Goal: Task Accomplishment & Management: Use online tool/utility

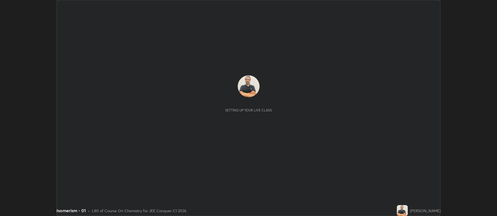
scroll to position [216, 497]
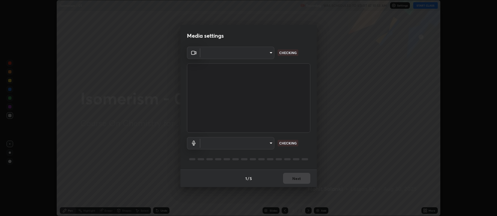
type input "516aff405987d273e063f32cb7a884c6bfcf45826045b825bb1863d7a4804d13"
type input "default"
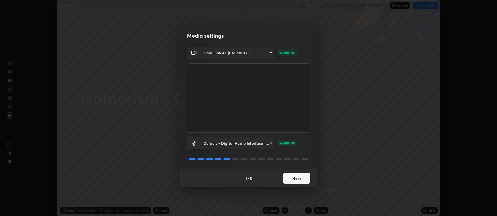
click at [299, 177] on button "Next" at bounding box center [296, 178] width 27 height 11
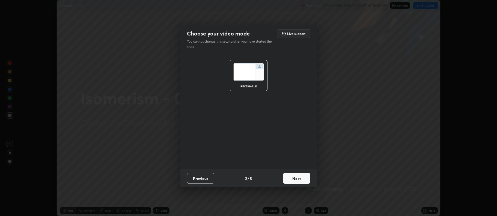
click at [300, 178] on button "Next" at bounding box center [296, 178] width 27 height 11
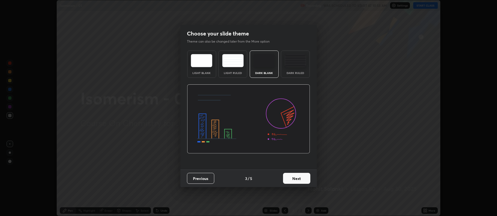
click at [298, 69] on div "Dark Ruled" at bounding box center [295, 63] width 29 height 27
click at [297, 180] on button "Next" at bounding box center [296, 178] width 27 height 11
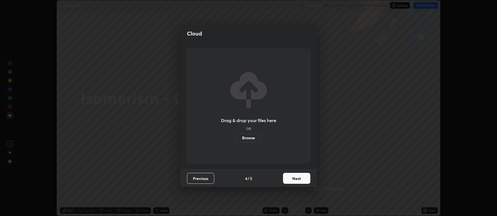
click at [297, 179] on button "Next" at bounding box center [296, 178] width 27 height 11
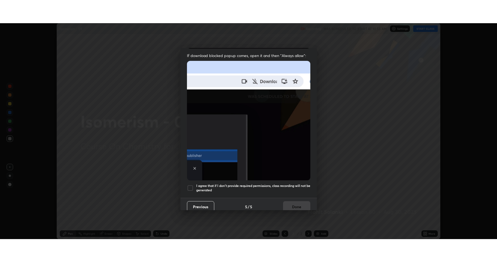
scroll to position [111, 0]
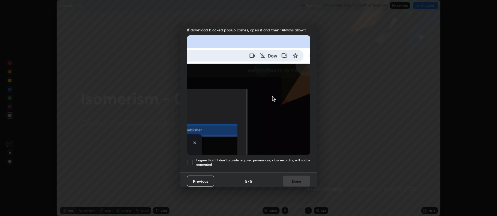
click at [192, 159] on div at bounding box center [190, 162] width 7 height 7
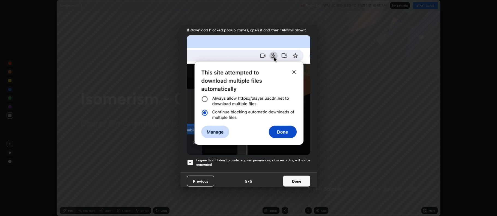
click at [290, 179] on button "Done" at bounding box center [296, 180] width 27 height 11
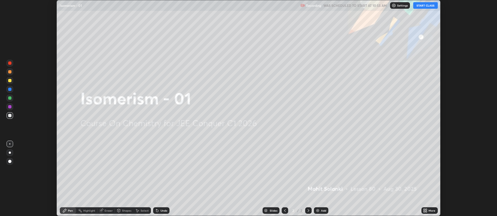
click at [426, 209] on icon at bounding box center [426, 209] width 1 height 1
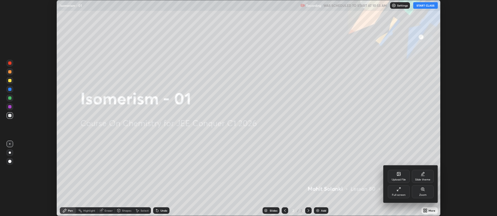
click at [400, 194] on div "Full screen" at bounding box center [399, 195] width 14 height 3
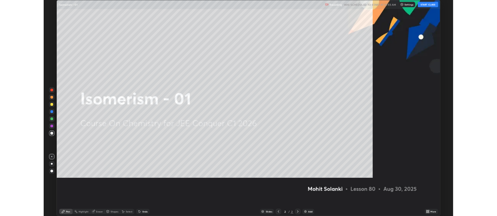
scroll to position [262, 497]
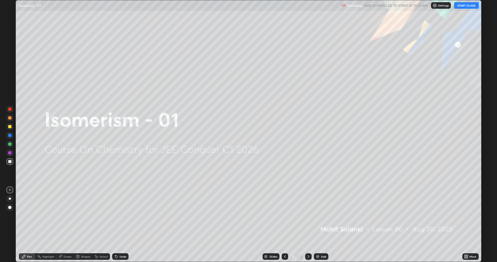
click at [470, 216] on div "More" at bounding box center [472, 256] width 7 height 3
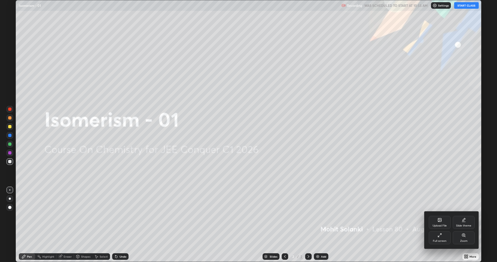
click at [412, 216] on div at bounding box center [248, 131] width 497 height 262
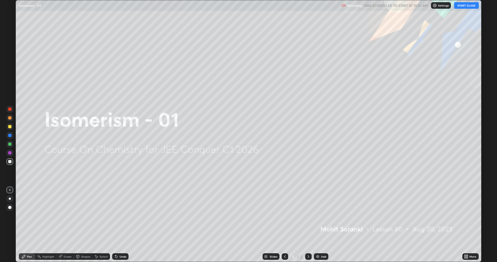
click at [466, 216] on icon at bounding box center [465, 255] width 1 height 1
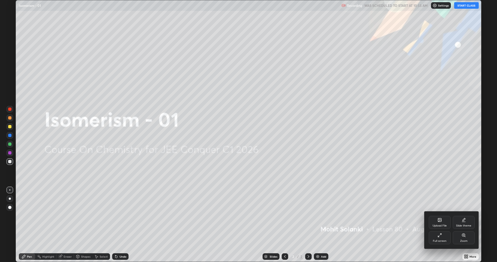
click at [463, 216] on div "Slide theme" at bounding box center [464, 222] width 22 height 13
click at [468, 216] on div "Dark Ruled" at bounding box center [464, 237] width 22 height 13
click at [413, 216] on div at bounding box center [248, 131] width 497 height 262
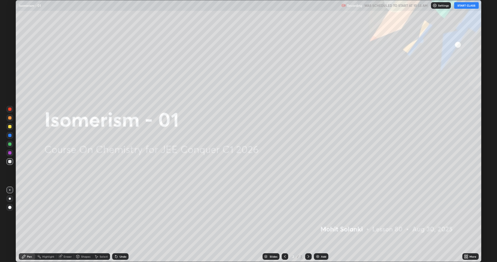
click at [319, 216] on img at bounding box center [318, 256] width 4 height 4
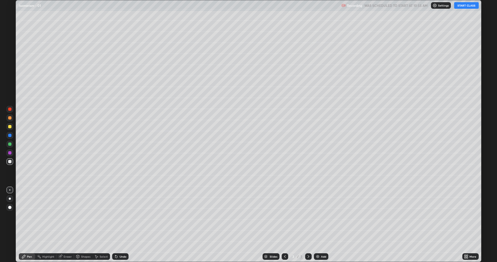
click at [307, 216] on icon at bounding box center [308, 256] width 4 height 4
click at [10, 126] on div at bounding box center [9, 126] width 3 height 3
click at [466, 4] on button "START CLASS" at bounding box center [466, 5] width 25 height 7
click at [10, 162] on div at bounding box center [9, 161] width 3 height 3
click at [87, 216] on div "Shapes" at bounding box center [85, 256] width 9 height 3
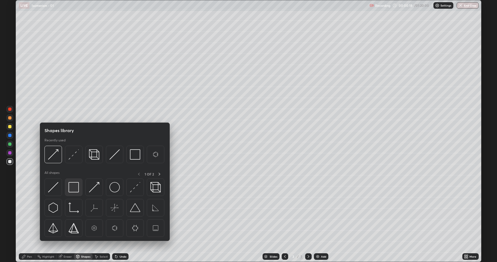
click at [78, 191] on img at bounding box center [74, 187] width 10 height 10
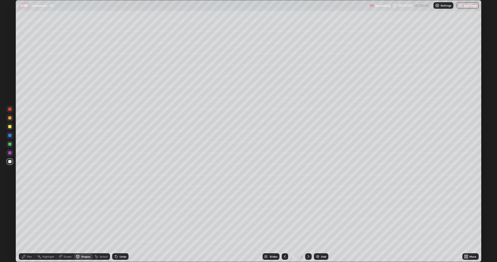
click at [9, 126] on div at bounding box center [9, 126] width 3 height 3
click at [11, 162] on div at bounding box center [9, 161] width 3 height 3
click at [118, 216] on div "Undo" at bounding box center [120, 256] width 16 height 7
click at [117, 216] on icon at bounding box center [116, 256] width 4 height 4
click at [29, 216] on div "Pen" at bounding box center [29, 256] width 5 height 3
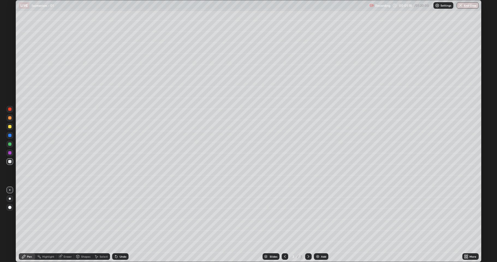
click at [9, 163] on div at bounding box center [9, 161] width 3 height 3
click at [86, 216] on div "Shapes" at bounding box center [85, 256] width 9 height 3
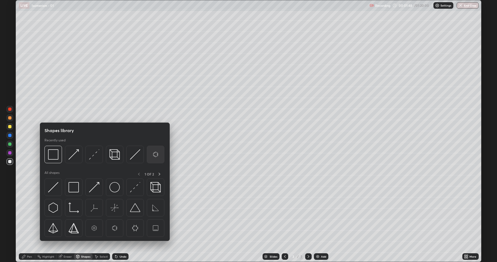
click at [155, 158] on img at bounding box center [155, 154] width 10 height 10
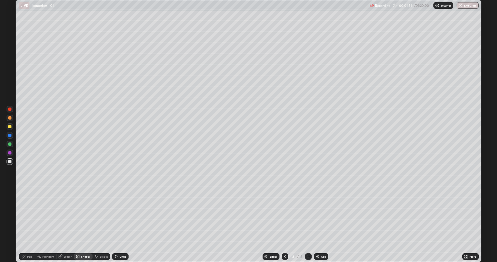
click at [83, 216] on div "Shapes" at bounding box center [85, 256] width 9 height 3
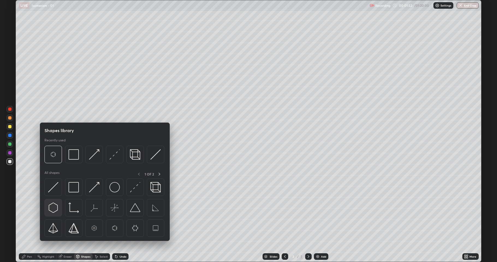
click at [54, 208] on img at bounding box center [53, 208] width 10 height 10
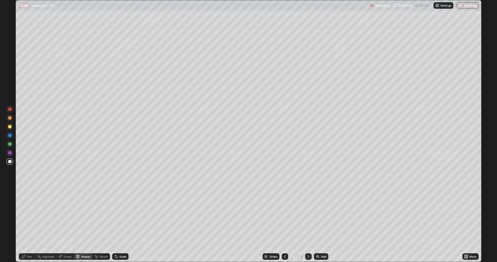
click at [103, 216] on div "Select" at bounding box center [104, 256] width 8 height 3
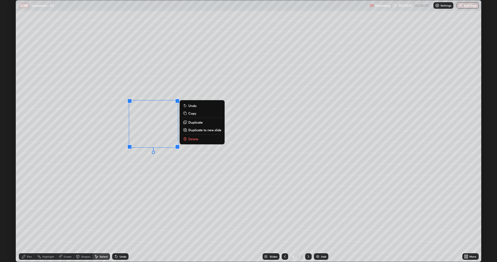
click at [175, 145] on div at bounding box center [177, 147] width 4 height 4
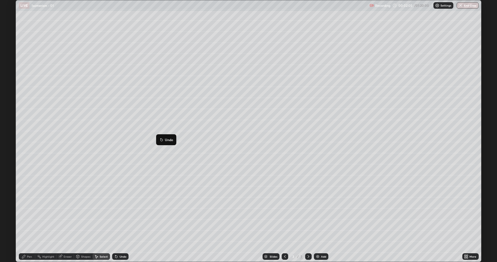
click at [144, 184] on div "0 ° Undo Copy Duplicate Duplicate to new slide Delete" at bounding box center [248, 130] width 465 height 261
click at [81, 216] on div "Shapes" at bounding box center [85, 256] width 9 height 3
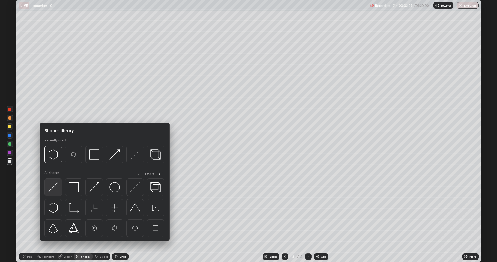
click at [57, 189] on img at bounding box center [53, 187] width 10 height 10
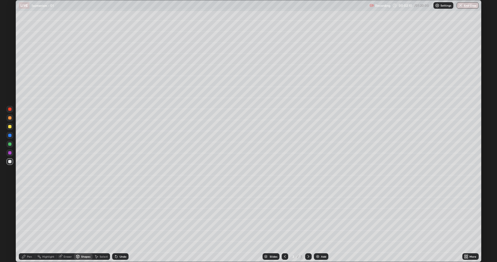
click at [119, 216] on div "Undo" at bounding box center [120, 256] width 16 height 7
click at [101, 216] on div "Select" at bounding box center [104, 256] width 8 height 3
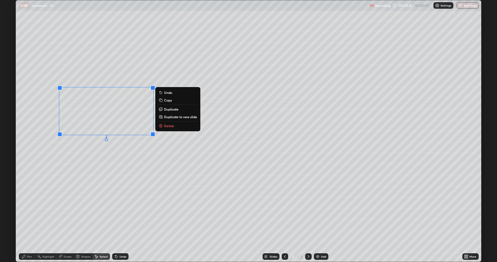
click at [109, 176] on div "0 ° Undo Copy Duplicate Duplicate to new slide Delete" at bounding box center [248, 130] width 465 height 261
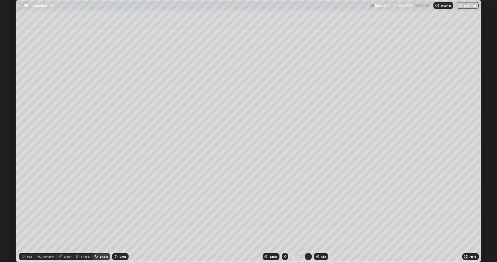
click at [27, 216] on div "Pen" at bounding box center [27, 256] width 16 height 7
click at [10, 144] on div at bounding box center [9, 143] width 3 height 3
click at [9, 161] on div at bounding box center [9, 161] width 3 height 3
click at [9, 145] on div at bounding box center [9, 143] width 3 height 3
click at [9, 128] on div at bounding box center [9, 126] width 3 height 3
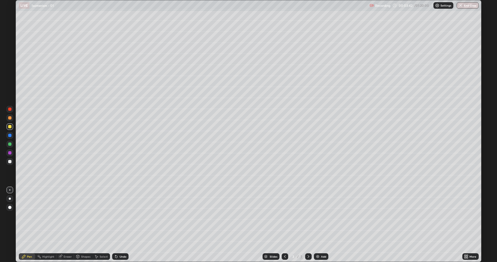
click at [97, 216] on icon at bounding box center [96, 256] width 3 height 3
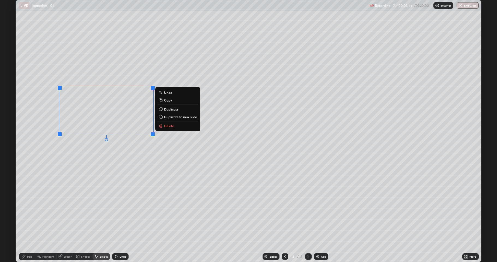
click at [174, 109] on p "Duplicate" at bounding box center [171, 109] width 14 height 4
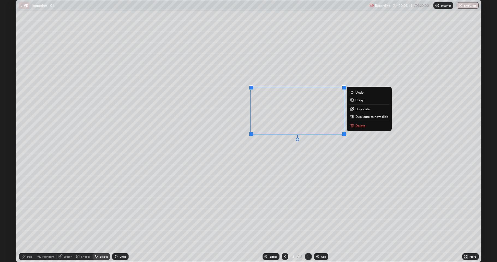
click at [25, 216] on div "Pen" at bounding box center [27, 256] width 16 height 11
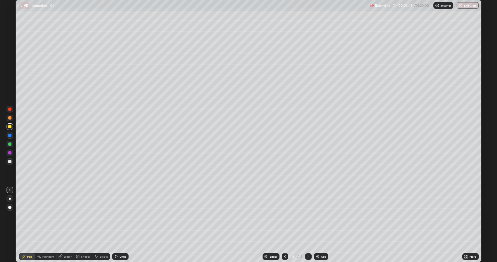
click at [9, 163] on div at bounding box center [10, 161] width 7 height 7
click at [10, 143] on div at bounding box center [9, 143] width 3 height 3
click at [89, 216] on div "Shapes" at bounding box center [85, 256] width 9 height 3
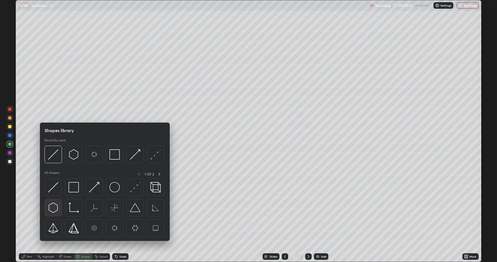
click at [57, 208] on img at bounding box center [53, 208] width 10 height 10
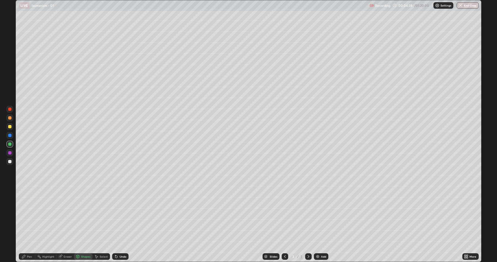
click at [101, 216] on div "Select" at bounding box center [104, 256] width 8 height 3
click at [325, 181] on div "0 ° Undo Copy Duplicate Duplicate to new slide Delete" at bounding box center [248, 130] width 465 height 261
click at [314, 165] on div at bounding box center [315, 166] width 4 height 4
click at [306, 216] on div "0 ° Undo Copy Duplicate Duplicate to new slide Delete" at bounding box center [248, 130] width 465 height 261
click at [69, 216] on div "Eraser" at bounding box center [68, 256] width 8 height 3
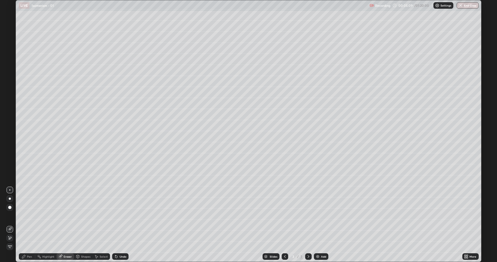
click at [27, 216] on div "Pen" at bounding box center [27, 256] width 16 height 11
click at [11, 153] on div at bounding box center [9, 152] width 3 height 3
click at [8, 126] on div at bounding box center [9, 126] width 3 height 3
click at [319, 216] on div "Add" at bounding box center [321, 256] width 14 height 7
click at [10, 162] on div at bounding box center [9, 161] width 3 height 3
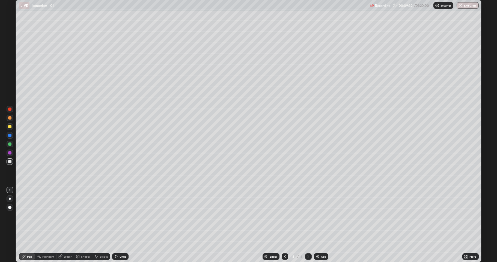
click at [9, 127] on div at bounding box center [9, 126] width 3 height 3
click at [84, 216] on div "Shapes" at bounding box center [83, 256] width 19 height 7
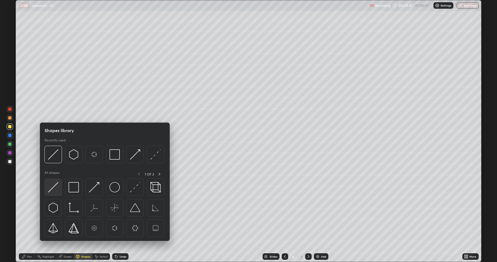
click at [57, 191] on img at bounding box center [53, 187] width 10 height 10
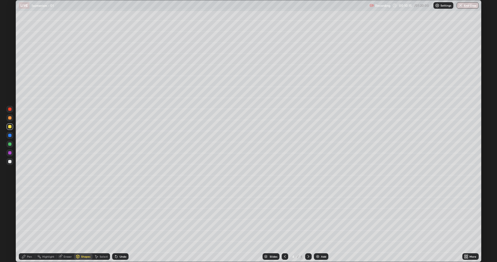
click at [11, 161] on div at bounding box center [9, 161] width 3 height 3
click at [117, 216] on icon at bounding box center [116, 256] width 4 height 4
click at [32, 216] on div "Pen" at bounding box center [27, 256] width 16 height 7
click at [120, 216] on div "Undo" at bounding box center [123, 256] width 7 height 3
click at [88, 216] on div "Shapes" at bounding box center [85, 256] width 9 height 3
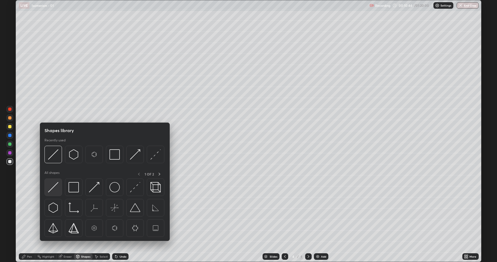
click at [58, 186] on img at bounding box center [53, 187] width 10 height 10
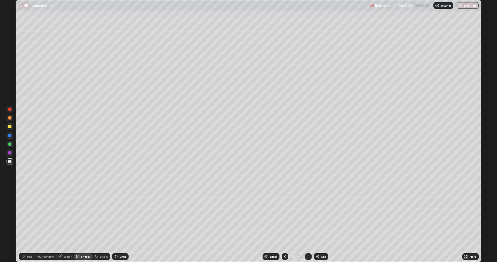
click at [31, 216] on div "Pen" at bounding box center [29, 256] width 5 height 3
click at [10, 127] on div at bounding box center [9, 126] width 3 height 3
click at [117, 216] on div "Undo" at bounding box center [120, 256] width 16 height 7
click at [120, 216] on div "Undo" at bounding box center [123, 256] width 7 height 3
click at [117, 216] on div "Undo" at bounding box center [120, 256] width 16 height 7
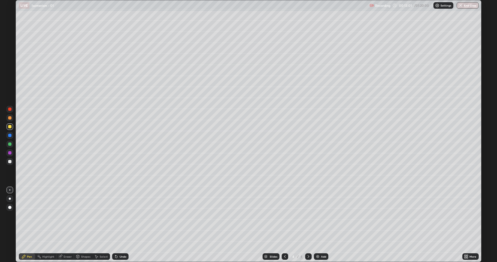
click at [118, 216] on div "Undo" at bounding box center [120, 256] width 16 height 7
click at [120, 216] on div "Undo" at bounding box center [123, 256] width 7 height 3
click at [119, 216] on div "Undo" at bounding box center [120, 256] width 16 height 7
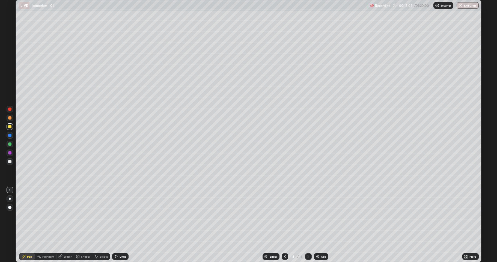
click at [120, 216] on div "Undo" at bounding box center [120, 256] width 16 height 7
click at [119, 216] on div "Undo" at bounding box center [120, 256] width 16 height 7
click at [121, 216] on div "Undo" at bounding box center [123, 256] width 7 height 3
click at [122, 216] on div "Undo" at bounding box center [123, 256] width 7 height 3
click at [124, 216] on div "Undo" at bounding box center [123, 256] width 7 height 3
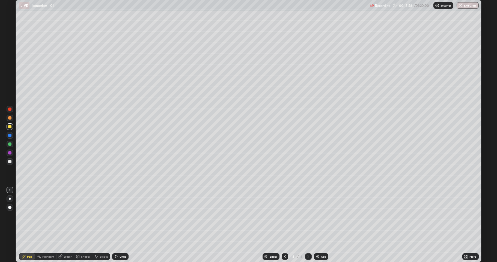
click at [8, 161] on div at bounding box center [10, 161] width 7 height 7
click at [10, 127] on div at bounding box center [9, 126] width 3 height 3
click at [317, 216] on img at bounding box center [318, 256] width 4 height 4
click at [11, 161] on div at bounding box center [9, 161] width 3 height 3
click at [10, 163] on div at bounding box center [10, 161] width 7 height 7
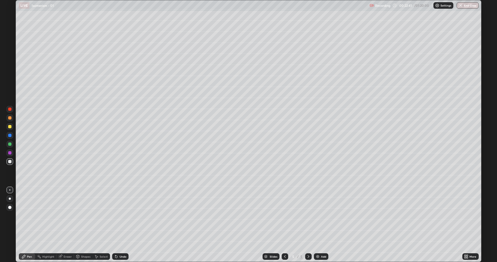
click at [285, 216] on icon at bounding box center [285, 256] width 4 height 4
click at [306, 216] on icon at bounding box center [308, 256] width 4 height 4
click at [9, 128] on div at bounding box center [9, 126] width 3 height 3
click at [285, 216] on div at bounding box center [285, 256] width 7 height 7
click at [308, 216] on icon at bounding box center [308, 256] width 4 height 4
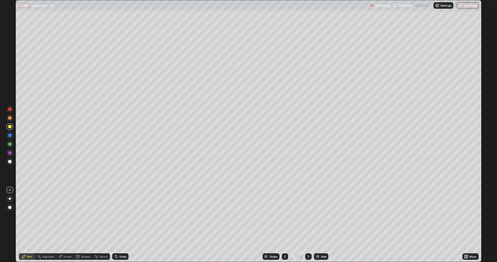
click at [10, 161] on div at bounding box center [9, 161] width 3 height 3
click at [8, 127] on div at bounding box center [9, 126] width 3 height 3
click at [87, 216] on div "Shapes" at bounding box center [83, 256] width 19 height 7
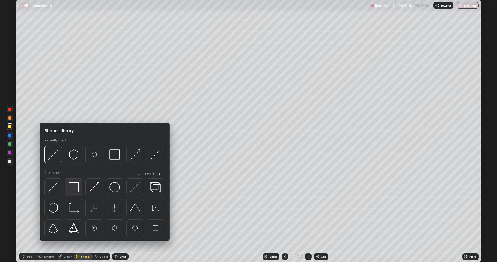
click at [78, 190] on img at bounding box center [74, 187] width 10 height 10
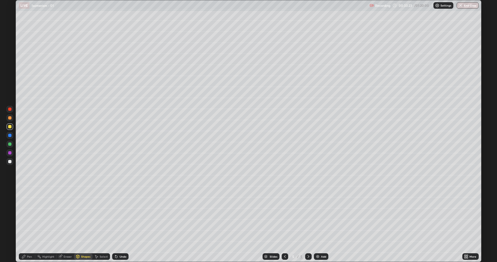
click at [9, 145] on div at bounding box center [9, 143] width 3 height 3
click at [31, 216] on div "Pen" at bounding box center [29, 256] width 5 height 3
click at [318, 216] on img at bounding box center [318, 256] width 4 height 4
click at [8, 160] on div at bounding box center [10, 161] width 7 height 7
click at [9, 127] on div at bounding box center [9, 126] width 3 height 3
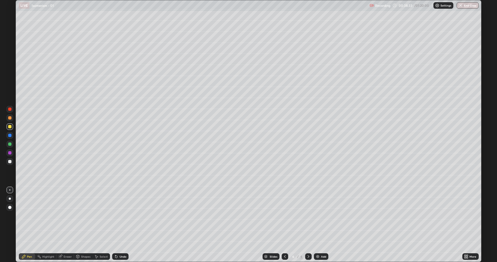
click at [9, 144] on div at bounding box center [9, 143] width 3 height 3
click at [317, 216] on img at bounding box center [318, 256] width 4 height 4
click at [10, 128] on div at bounding box center [10, 126] width 7 height 7
click at [10, 163] on div at bounding box center [10, 161] width 7 height 7
click at [85, 216] on div "Shapes" at bounding box center [83, 256] width 19 height 7
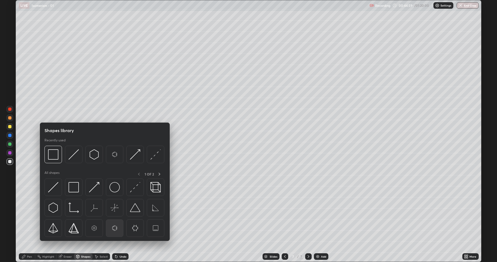
click at [115, 216] on img at bounding box center [114, 228] width 10 height 10
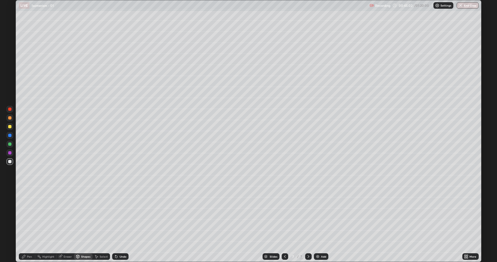
click at [26, 216] on icon at bounding box center [24, 256] width 4 height 4
click at [10, 154] on div at bounding box center [9, 152] width 3 height 3
click at [82, 216] on div "Shapes" at bounding box center [85, 256] width 9 height 3
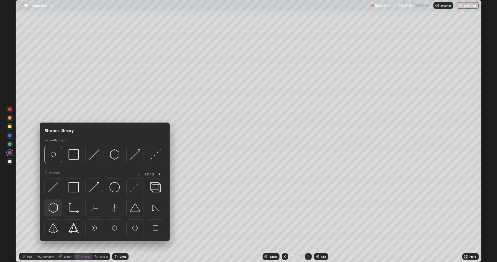
click at [59, 209] on div at bounding box center [52, 207] width 17 height 17
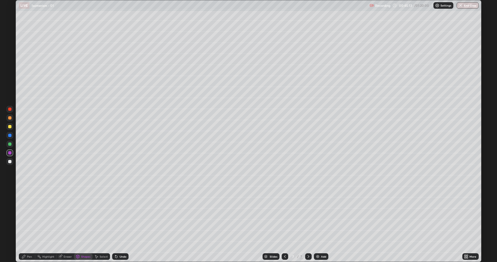
click at [122, 216] on div "Undo" at bounding box center [120, 256] width 16 height 7
click at [10, 162] on div at bounding box center [9, 161] width 3 height 3
click at [85, 216] on div "Shapes" at bounding box center [85, 256] width 9 height 3
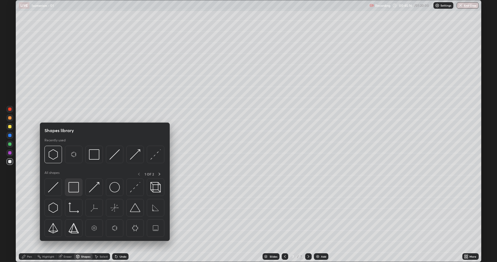
click at [74, 193] on div at bounding box center [73, 186] width 17 height 17
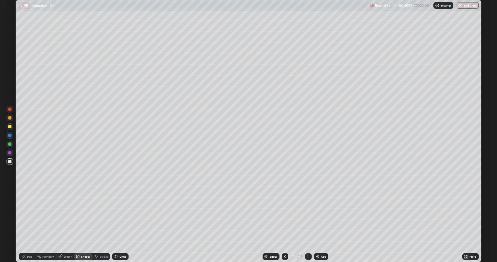
click at [29, 216] on div "Pen" at bounding box center [27, 256] width 16 height 11
click at [9, 153] on div at bounding box center [9, 152] width 3 height 3
click at [10, 144] on div at bounding box center [9, 143] width 3 height 3
click at [88, 216] on div "Shapes" at bounding box center [85, 256] width 9 height 3
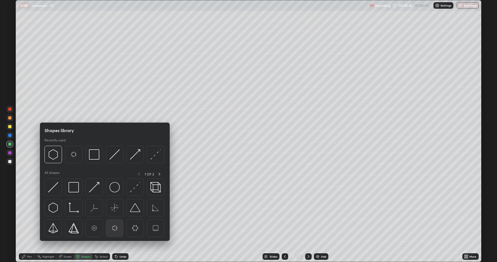
click at [116, 216] on img at bounding box center [114, 228] width 10 height 10
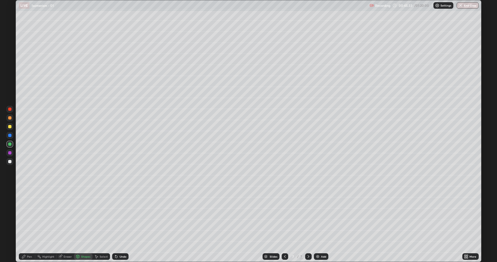
click at [84, 216] on div "Shapes" at bounding box center [85, 256] width 9 height 3
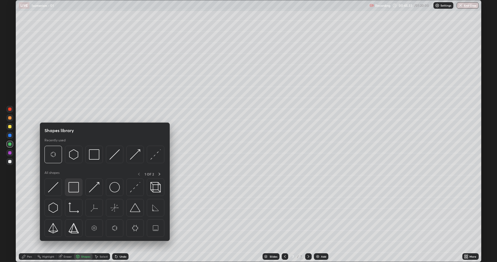
click at [78, 192] on img at bounding box center [74, 187] width 10 height 10
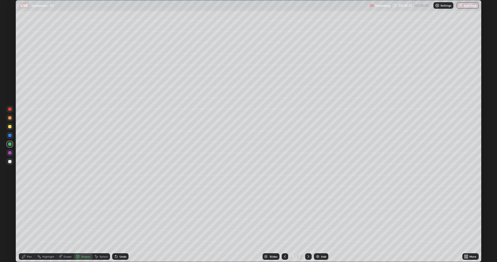
click at [31, 216] on div "Pen" at bounding box center [27, 256] width 16 height 7
click at [11, 161] on div at bounding box center [9, 161] width 3 height 3
click at [9, 127] on div at bounding box center [9, 126] width 3 height 3
click at [9, 145] on div at bounding box center [9, 143] width 3 height 3
click at [318, 216] on img at bounding box center [318, 256] width 4 height 4
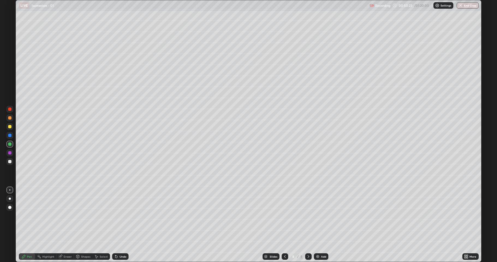
click at [9, 162] on div at bounding box center [9, 161] width 3 height 3
click at [120, 216] on div "Undo" at bounding box center [123, 256] width 7 height 3
click at [118, 216] on div "Undo" at bounding box center [120, 256] width 16 height 7
click at [9, 126] on div at bounding box center [9, 126] width 3 height 3
click at [69, 216] on div "Eraser" at bounding box center [64, 256] width 17 height 7
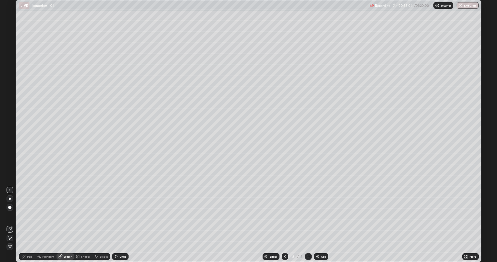
click at [66, 216] on div "Eraser" at bounding box center [64, 256] width 17 height 7
click at [32, 216] on div "Pen" at bounding box center [29, 256] width 5 height 3
click at [11, 127] on div at bounding box center [9, 126] width 3 height 3
click at [9, 144] on div at bounding box center [9, 143] width 3 height 3
click at [316, 216] on img at bounding box center [318, 256] width 4 height 4
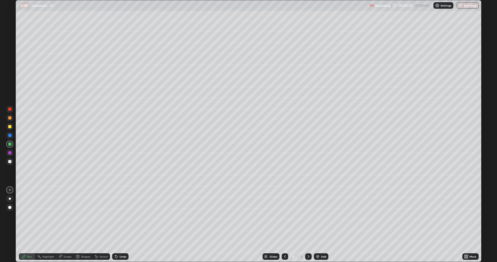
click at [10, 161] on div at bounding box center [9, 161] width 3 height 3
click at [10, 128] on div at bounding box center [9, 126] width 3 height 3
click at [10, 143] on div at bounding box center [9, 143] width 3 height 3
click at [83, 216] on div "Shapes" at bounding box center [85, 256] width 9 height 3
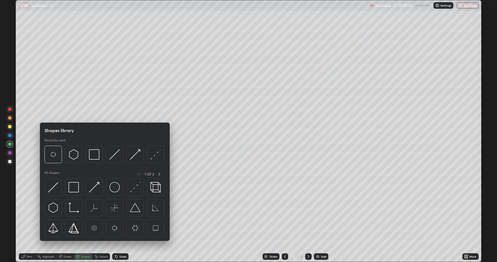
click at [10, 162] on div at bounding box center [9, 161] width 3 height 3
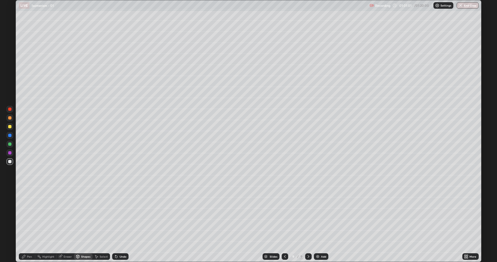
click at [27, 216] on div "Pen" at bounding box center [27, 256] width 16 height 7
click at [317, 216] on div "Add" at bounding box center [321, 256] width 14 height 7
click at [10, 128] on div at bounding box center [9, 126] width 3 height 3
click at [11, 160] on div at bounding box center [9, 161] width 3 height 3
click at [10, 127] on div at bounding box center [9, 126] width 3 height 3
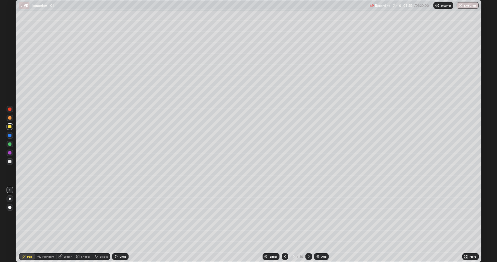
click at [10, 144] on div at bounding box center [9, 143] width 3 height 3
click at [465, 6] on button "End Class" at bounding box center [468, 5] width 22 height 7
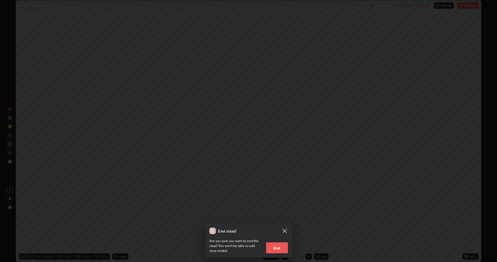
click at [281, 216] on button "End" at bounding box center [277, 247] width 22 height 11
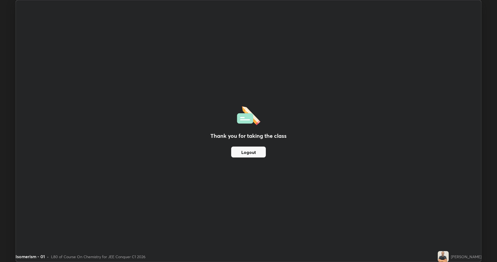
click at [284, 138] on h2 "Thank you for taking the class" at bounding box center [248, 136] width 76 height 8
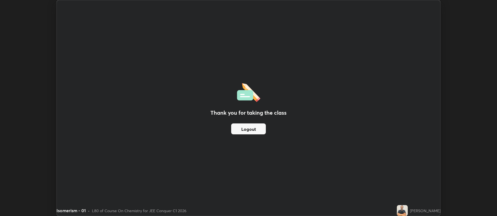
scroll to position [27076, 26795]
